Goal: Task Accomplishment & Management: Manage account settings

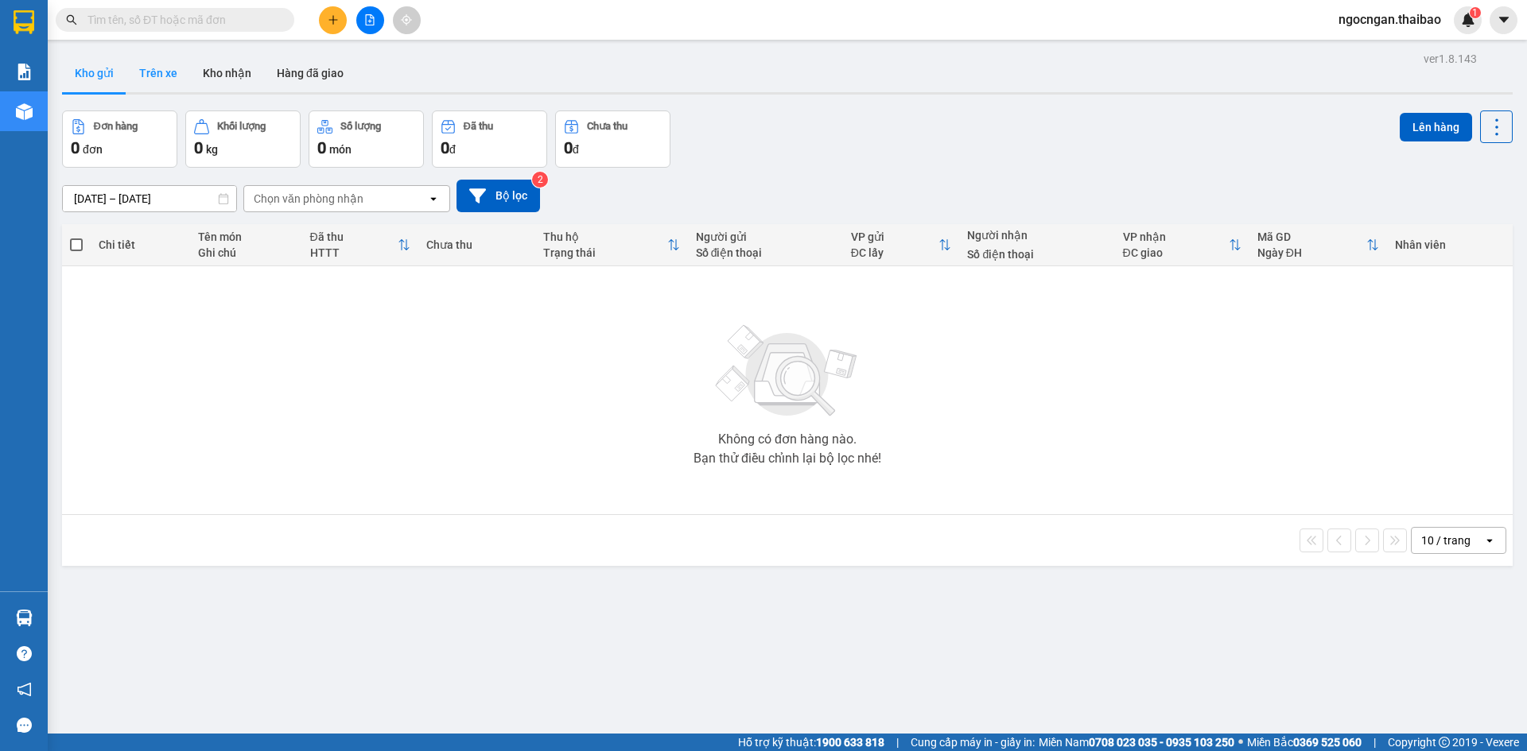
click at [164, 67] on button "Trên xe" at bounding box center [158, 73] width 64 height 38
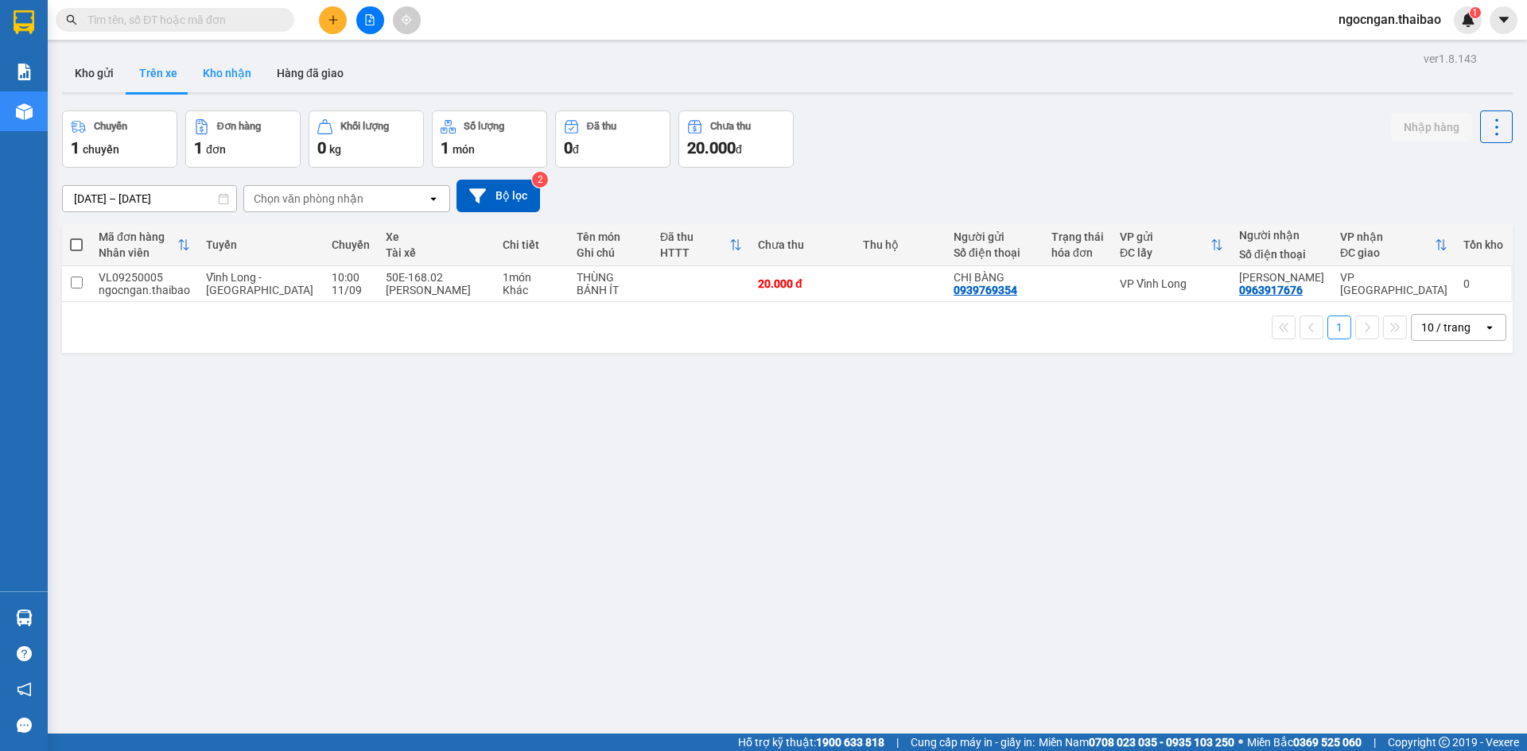
click at [227, 74] on button "Kho nhận" at bounding box center [227, 73] width 74 height 38
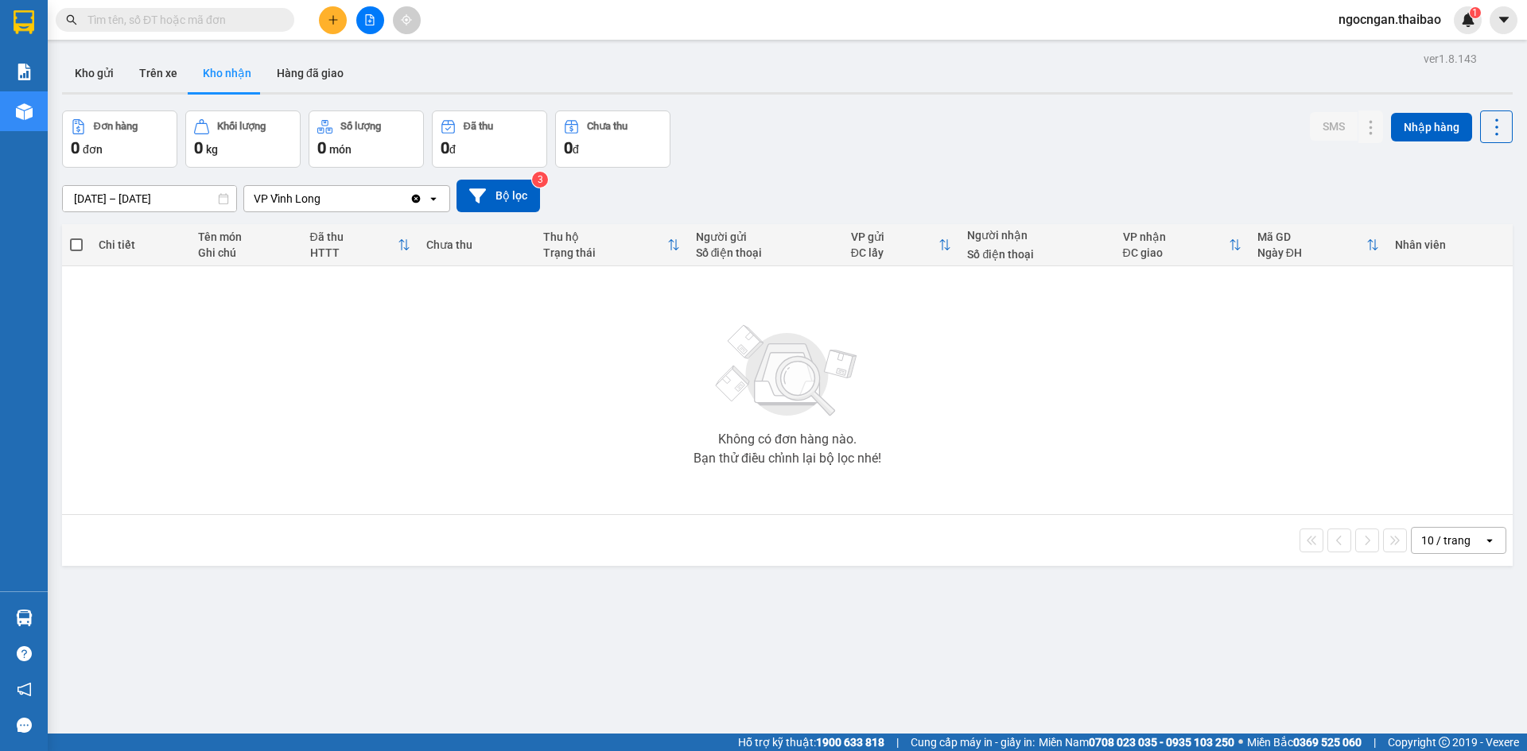
click at [190, 71] on button "Kho nhận" at bounding box center [227, 73] width 74 height 38
click at [173, 76] on button "Trên xe" at bounding box center [158, 73] width 64 height 38
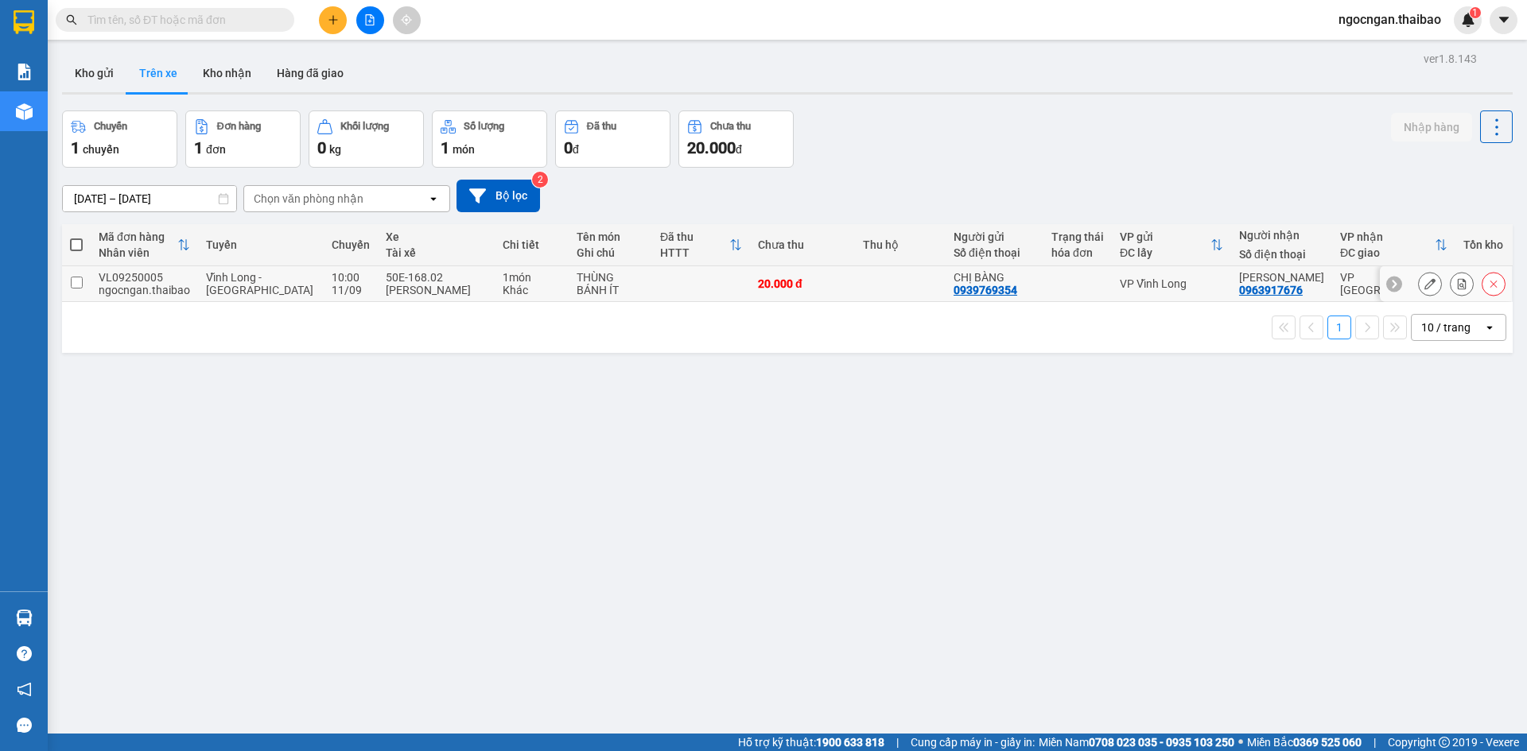
click at [76, 278] on input "checkbox" at bounding box center [77, 283] width 12 height 12
checkbox input "true"
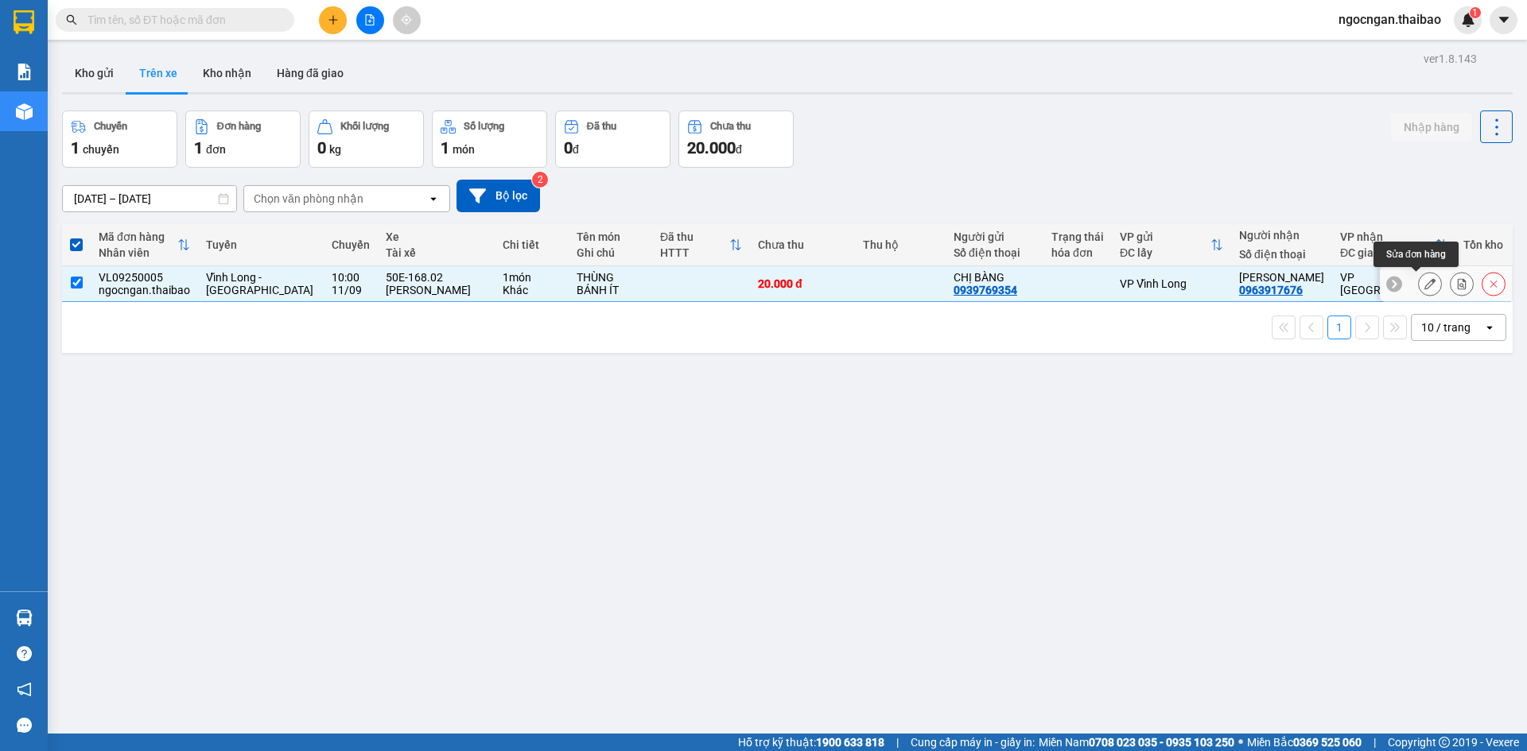
click at [1419, 280] on button at bounding box center [1430, 284] width 22 height 28
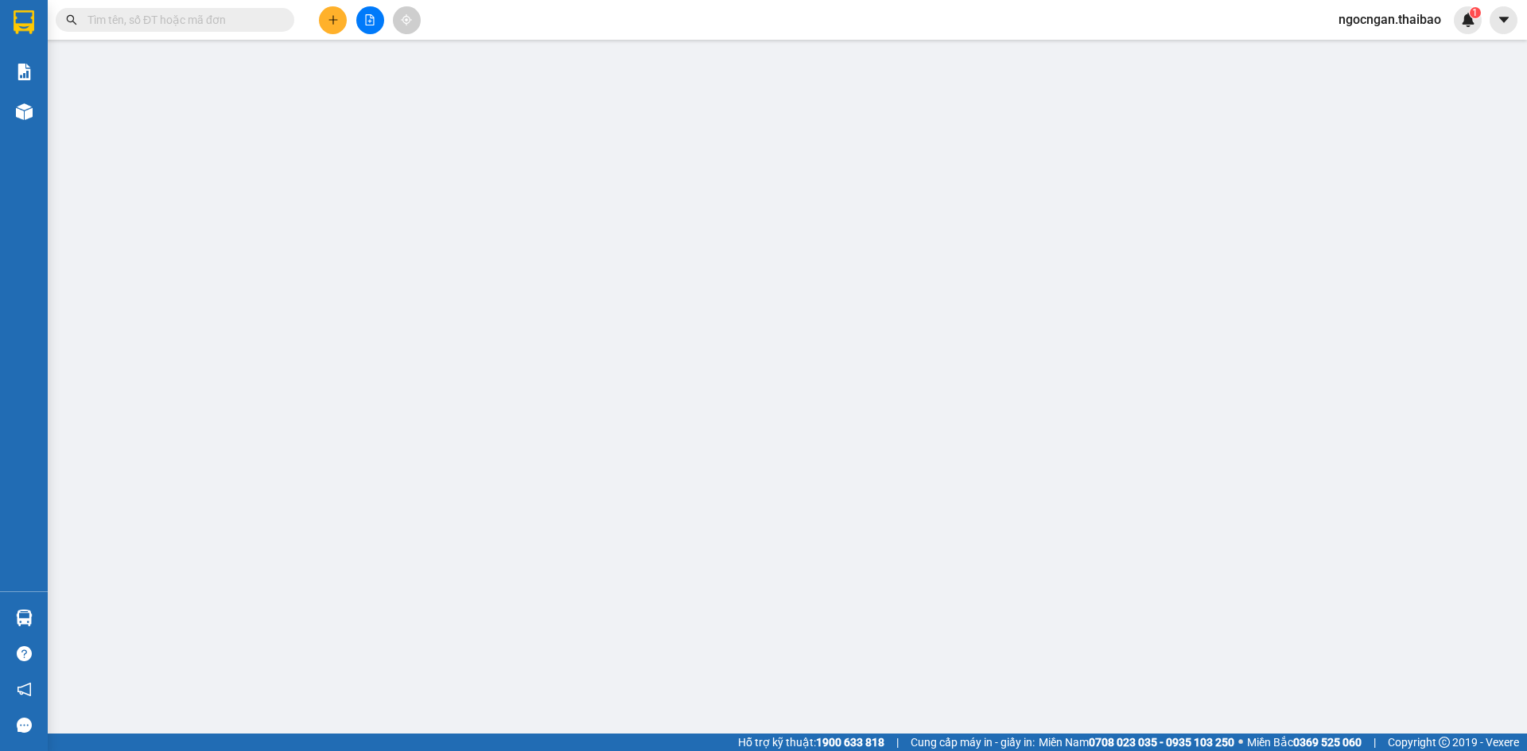
type input "0939769354"
type input "CHỊ BÀNG"
type input "0963917676"
type input "[PERSON_NAME]"
type input "20.000"
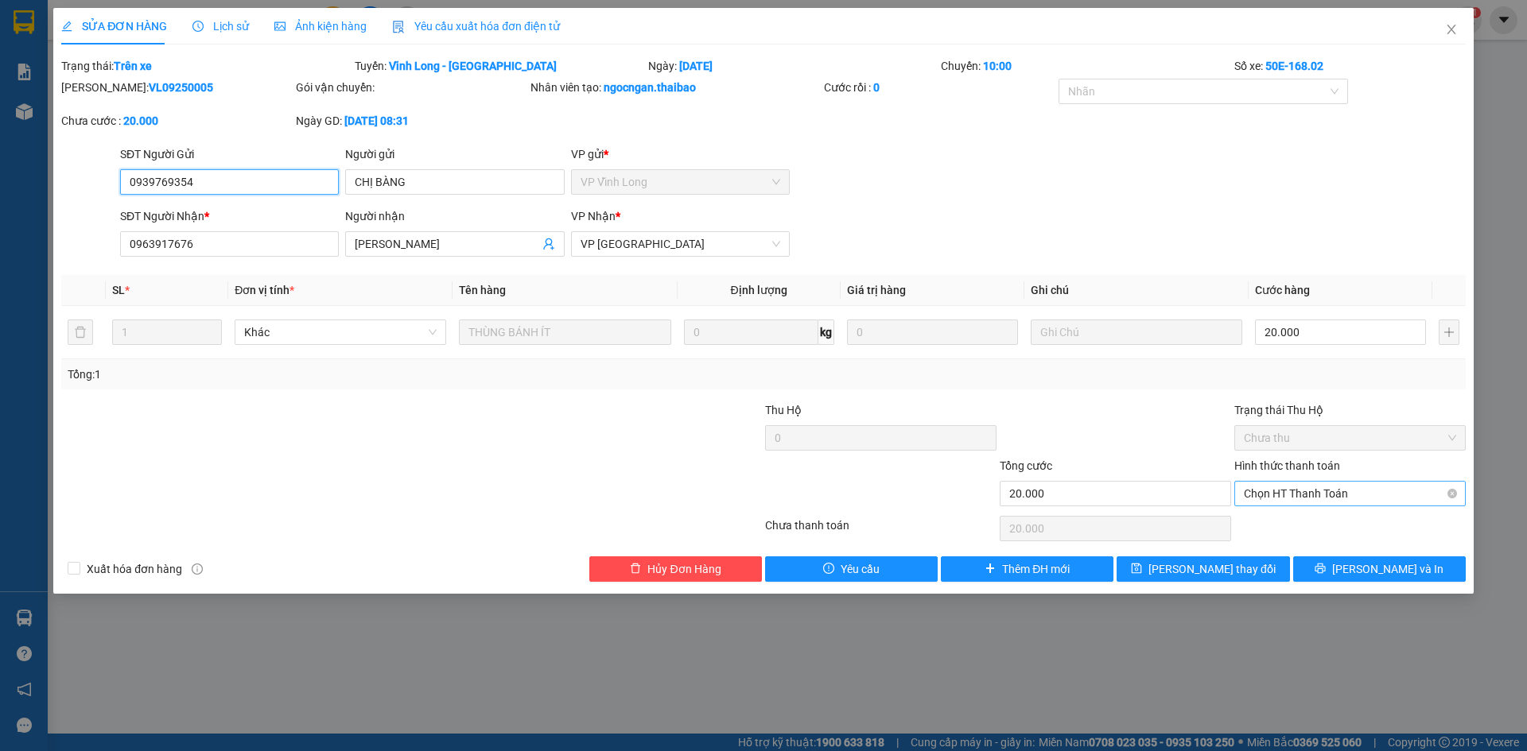
click at [1361, 496] on span "Chọn HT Thanh Toán" at bounding box center [1350, 494] width 212 height 24
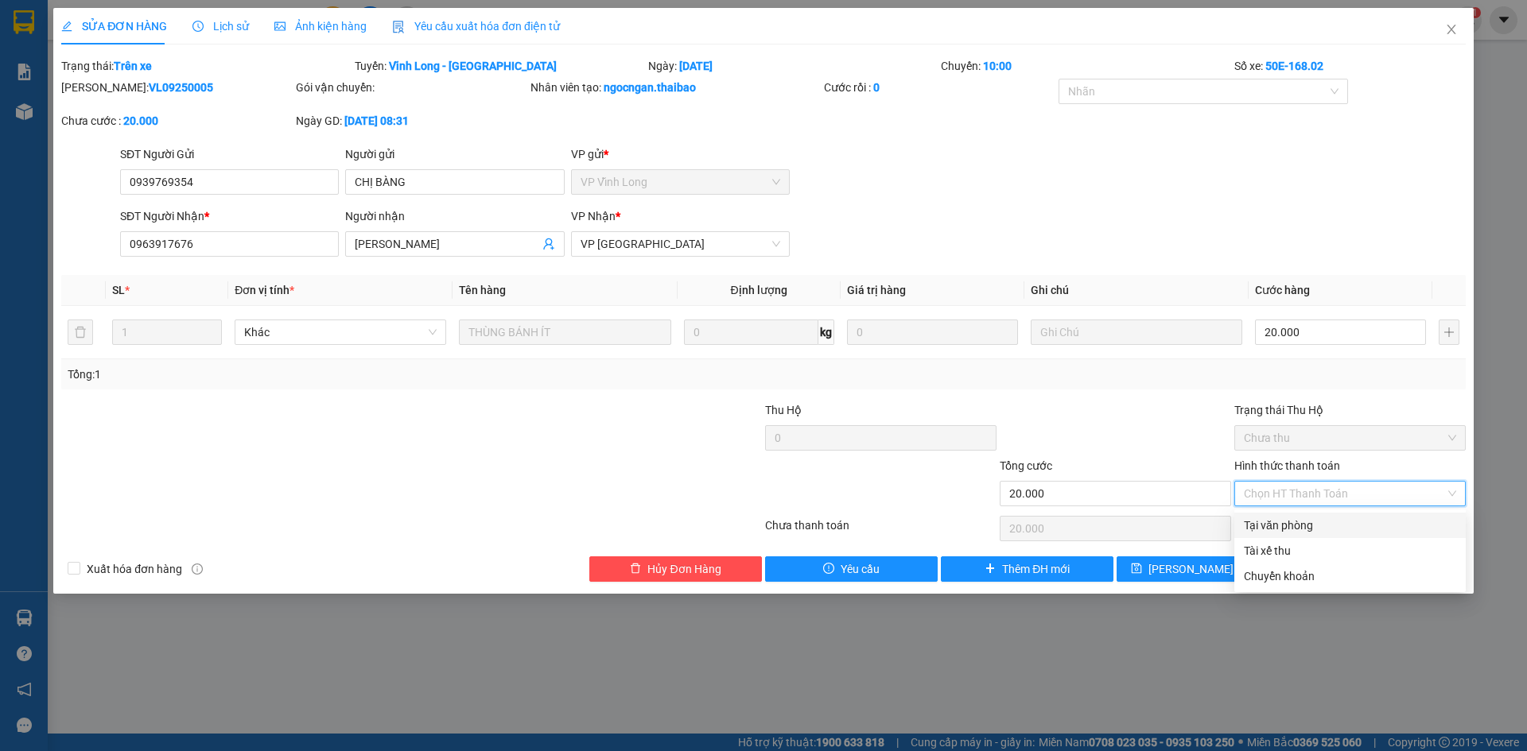
click at [1347, 528] on div "Tại văn phòng" at bounding box center [1350, 525] width 212 height 17
type input "0"
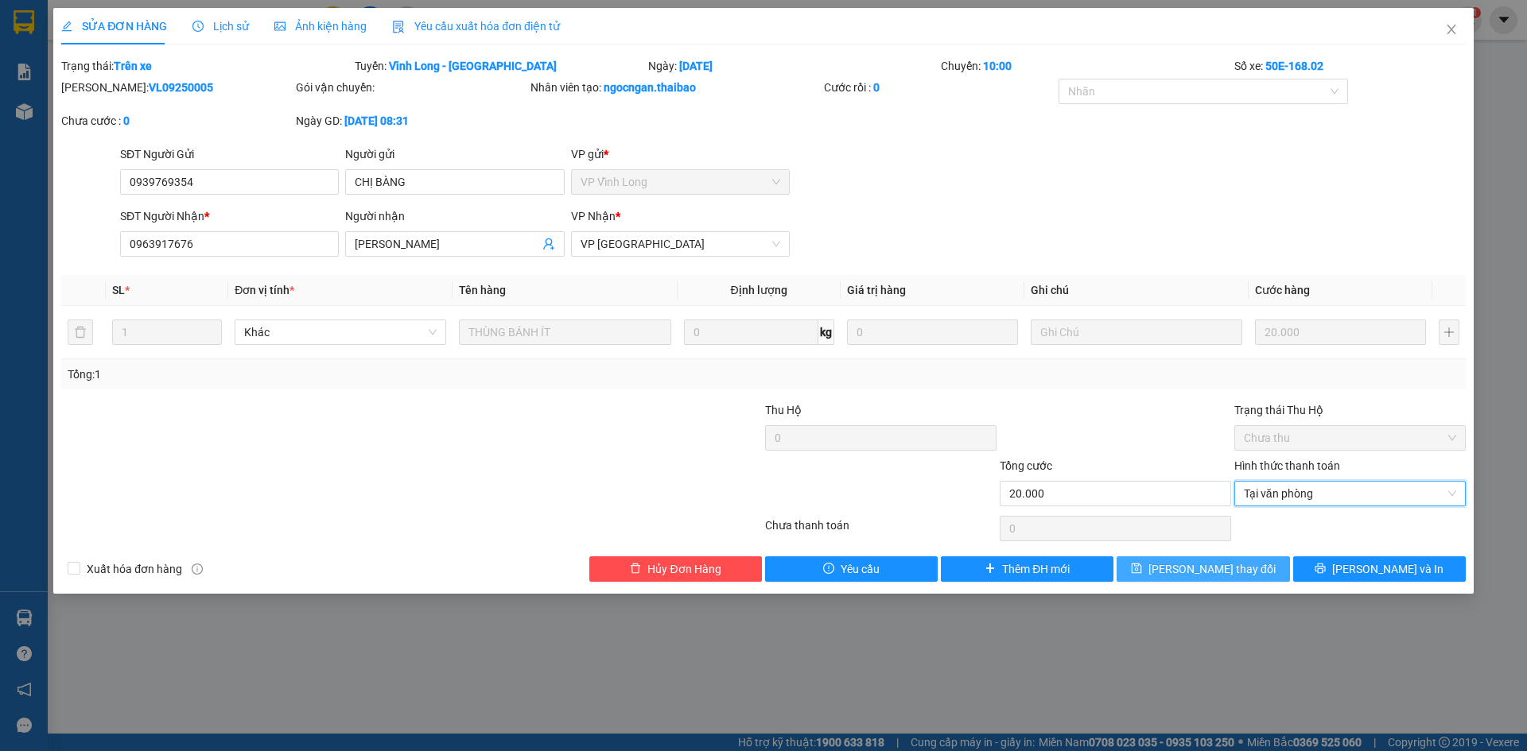
click at [1220, 566] on span "[PERSON_NAME] thay đổi" at bounding box center [1211, 569] width 127 height 17
